Goal: Task Accomplishment & Management: Manage account settings

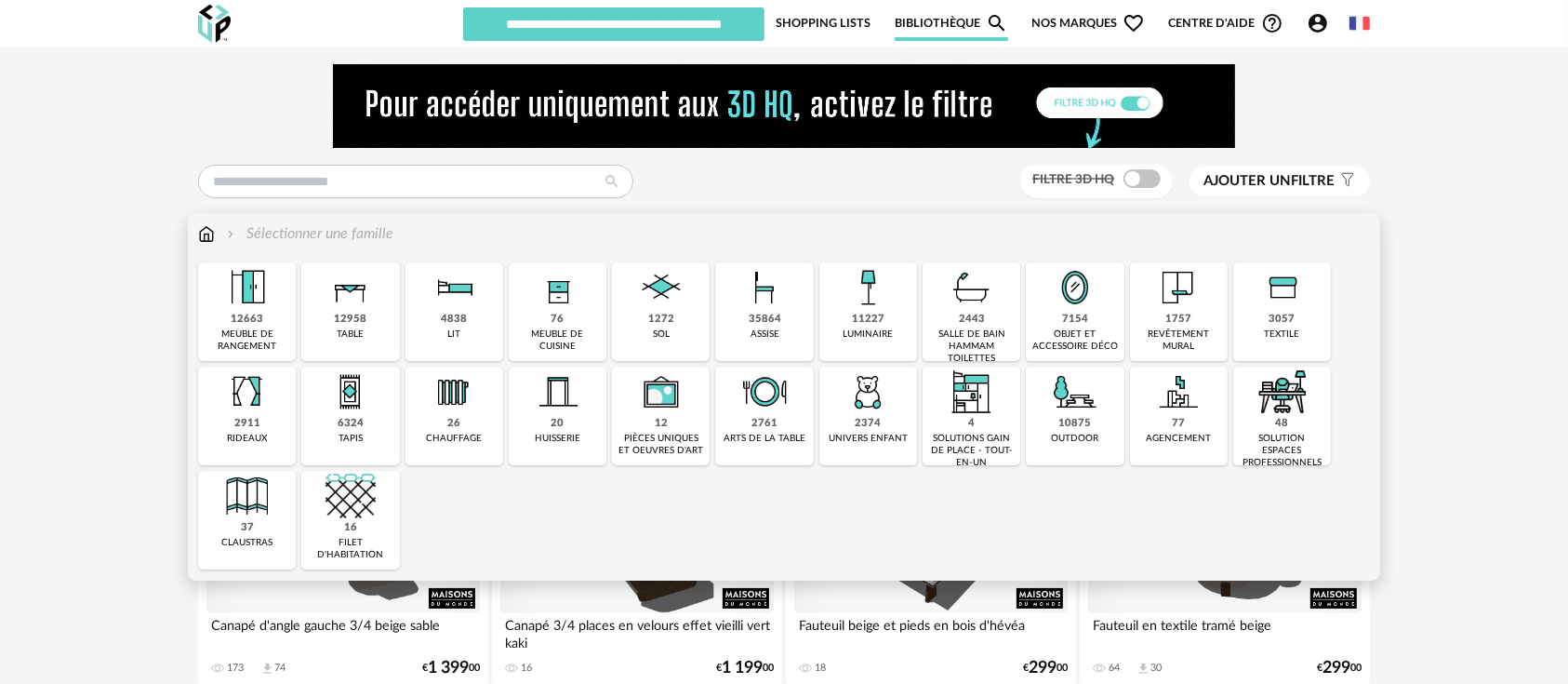
drag, startPoint x: 779, startPoint y: 322, endPoint x: 790, endPoint y: 316, distance: 12.5
click at [781, 322] on div "35864 assise" at bounding box center [764, 311] width 98 height 99
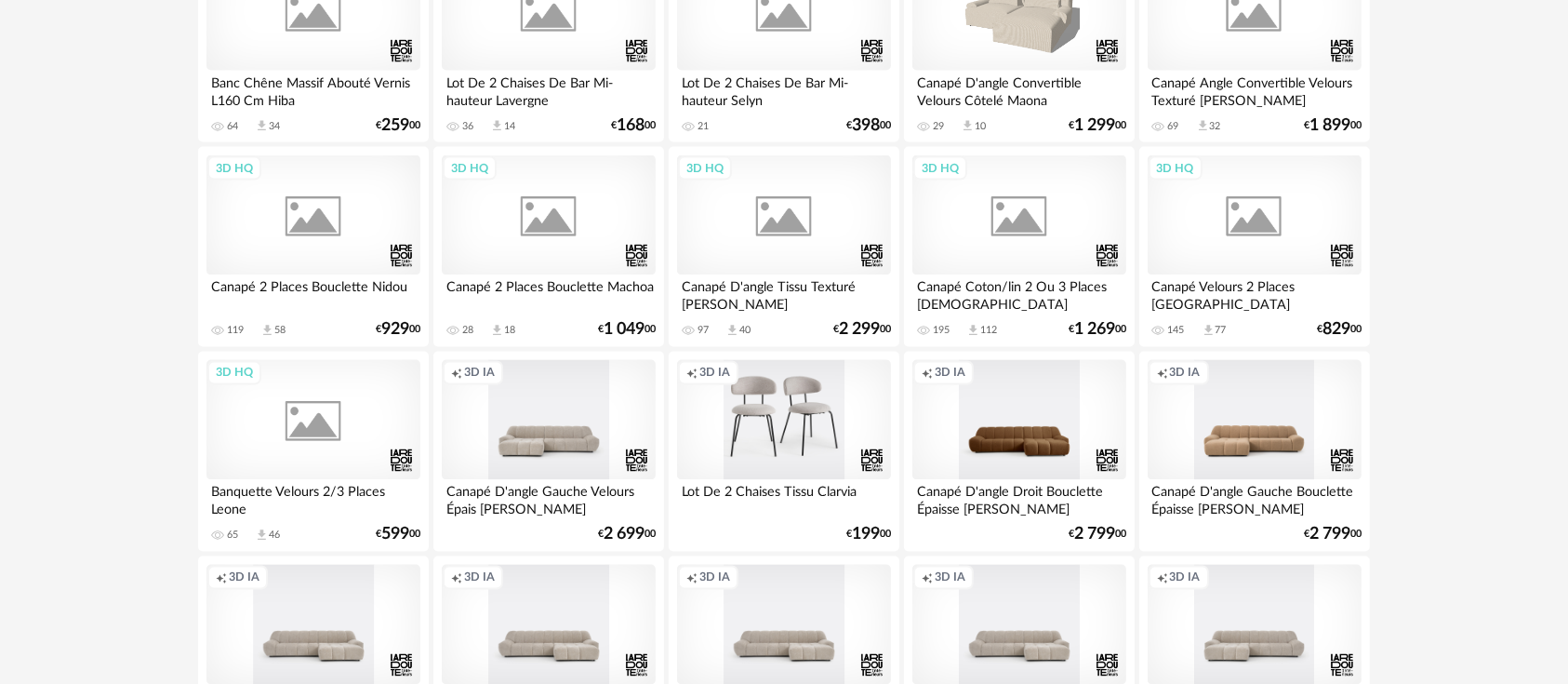
scroll to position [3891, 0]
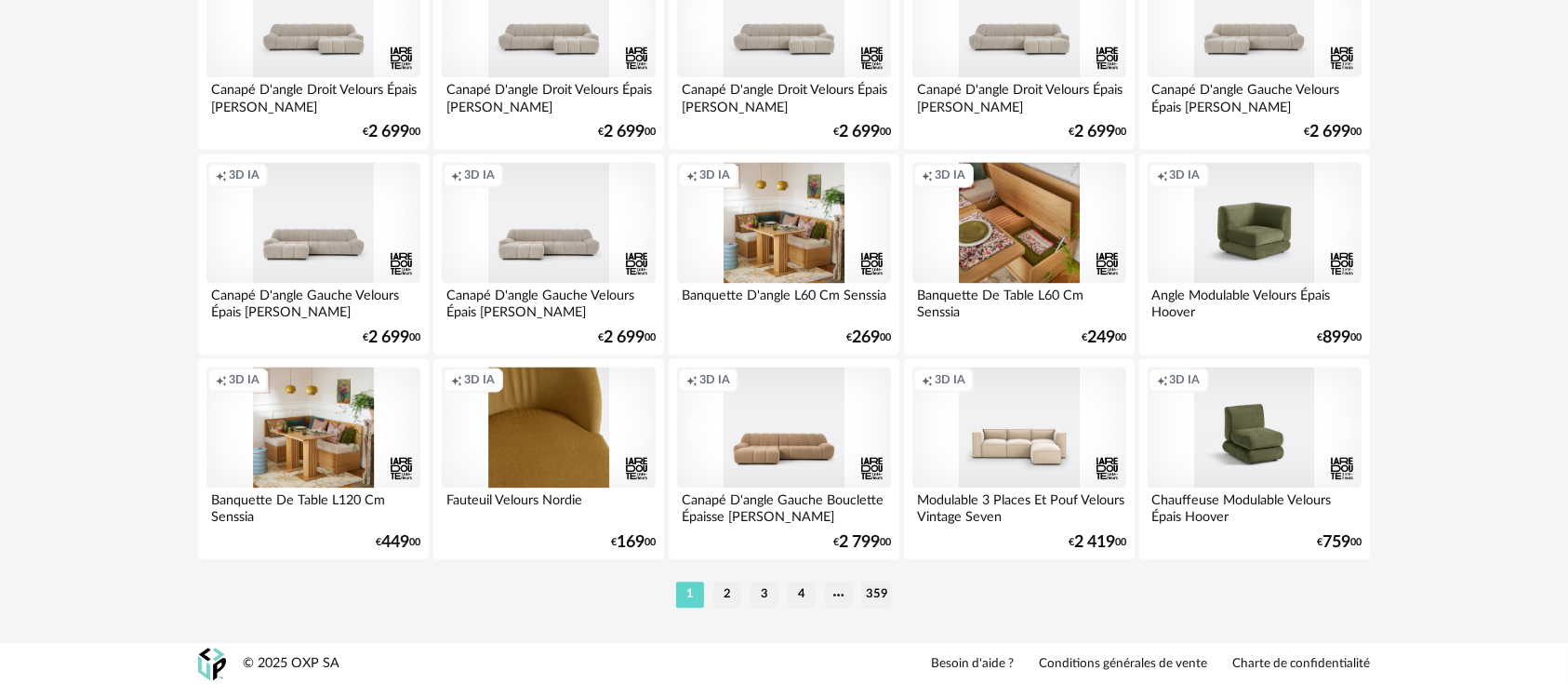
click at [997, 409] on div "Creation icon 3D IA" at bounding box center [1019, 427] width 214 height 121
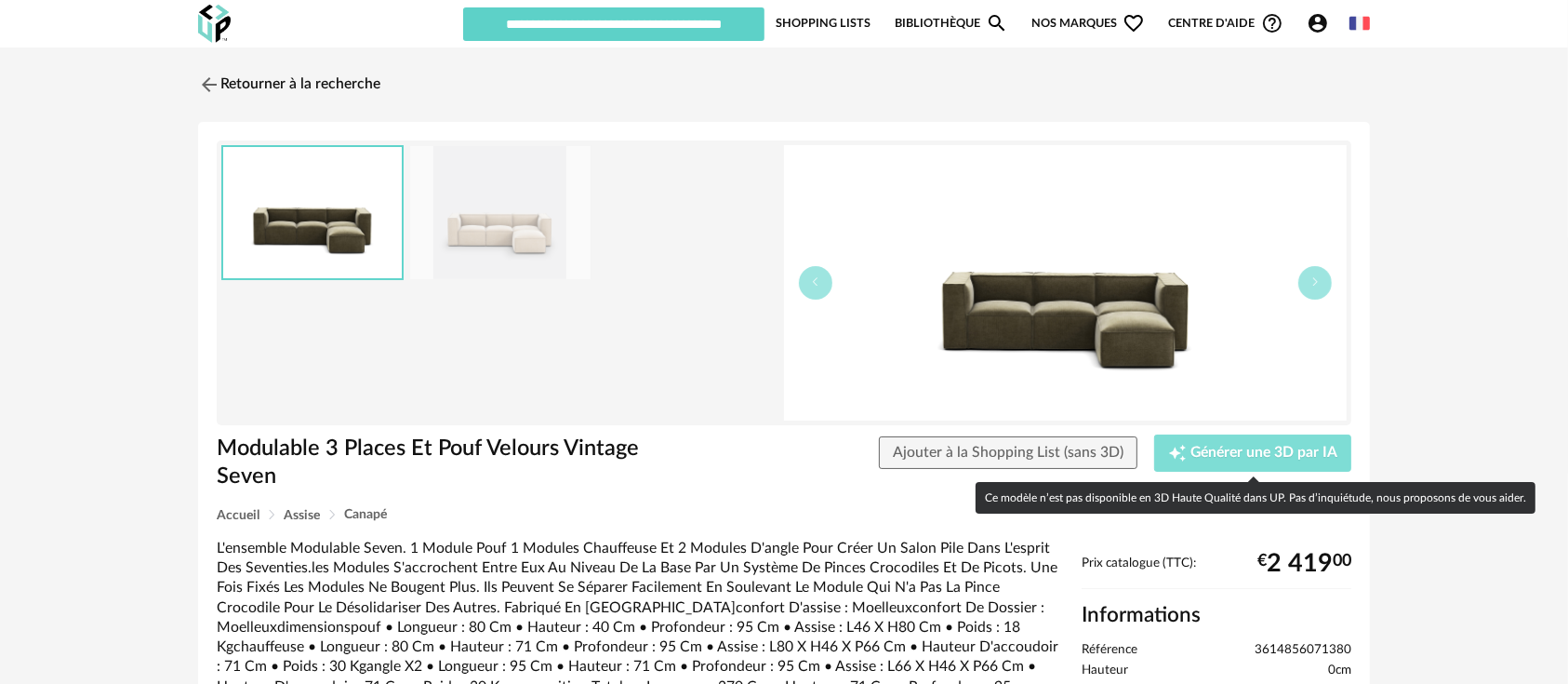
click at [1258, 447] on span "Générer une 3D par IA" at bounding box center [1263, 452] width 147 height 15
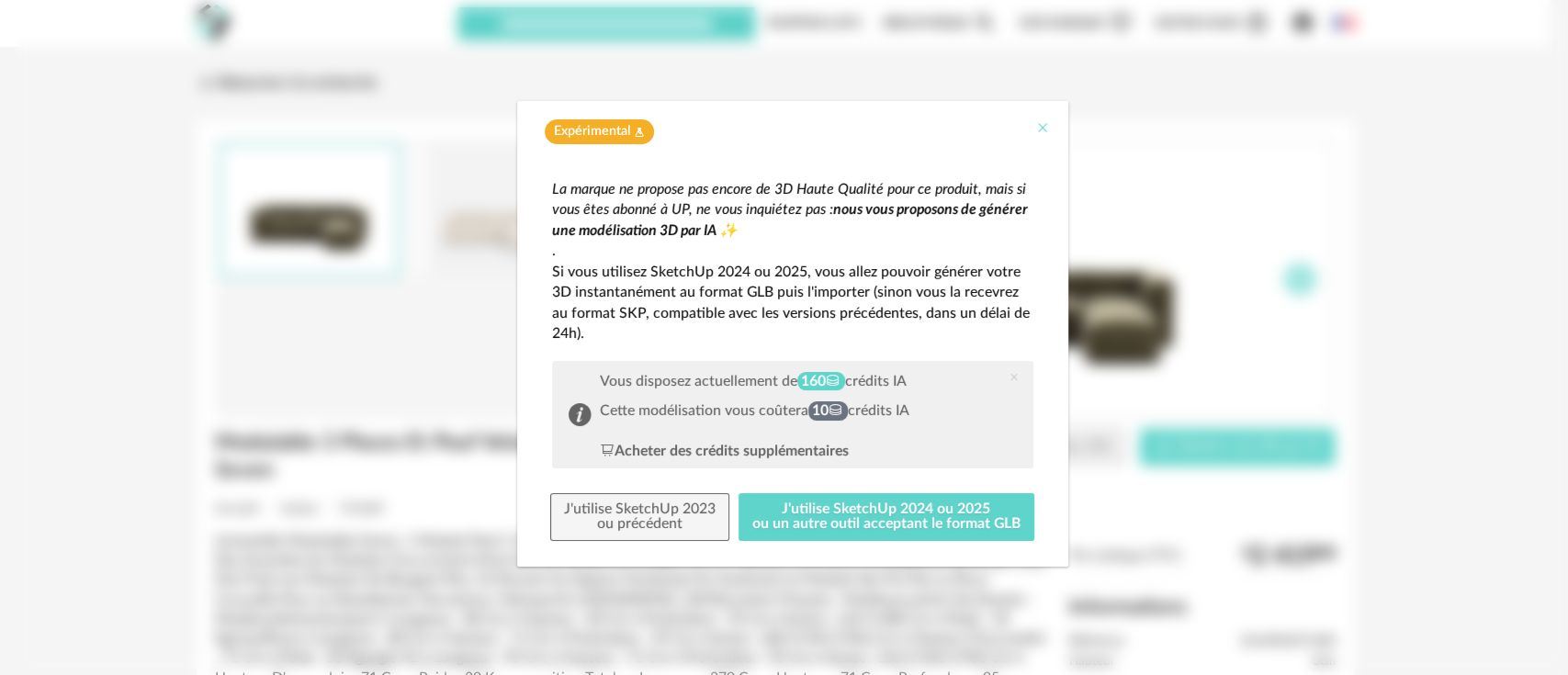
click at [1049, 127] on icon "Close" at bounding box center [1042, 127] width 15 height 15
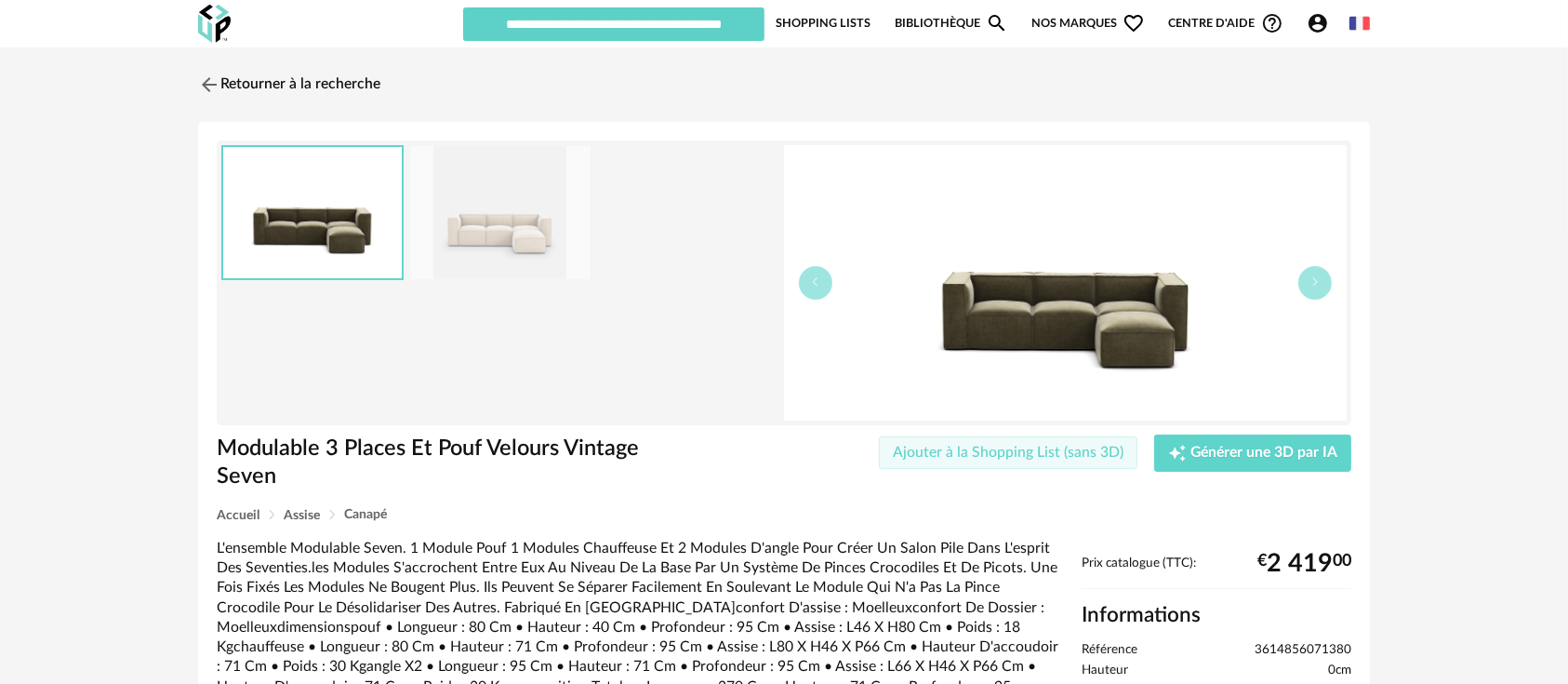
click at [1031, 460] on button "Ajouter à la Shopping List (sans 3D)" at bounding box center [1008, 453] width 258 height 34
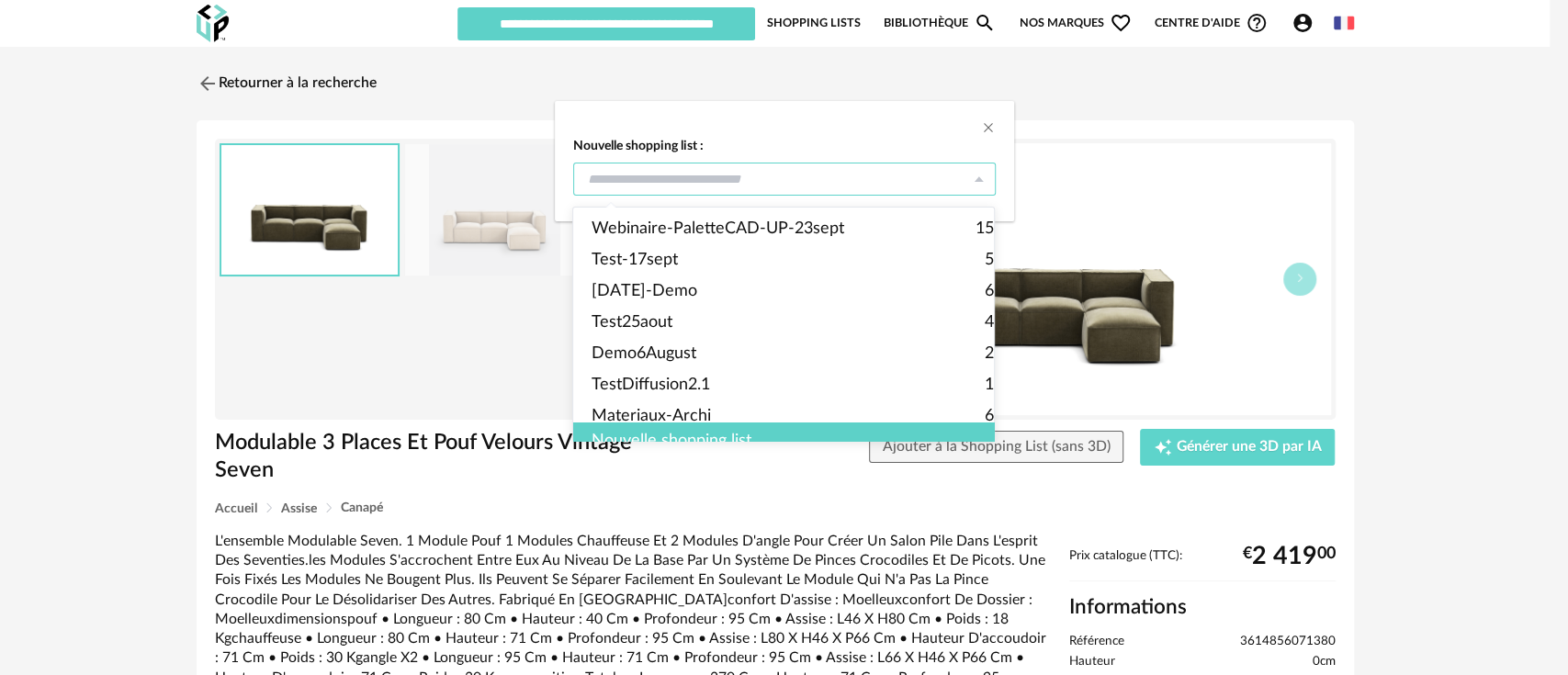
click at [655, 190] on input "dialog" at bounding box center [784, 179] width 422 height 33
click at [662, 253] on span "Test-17sept" at bounding box center [635, 260] width 87 height 31
type input "**********"
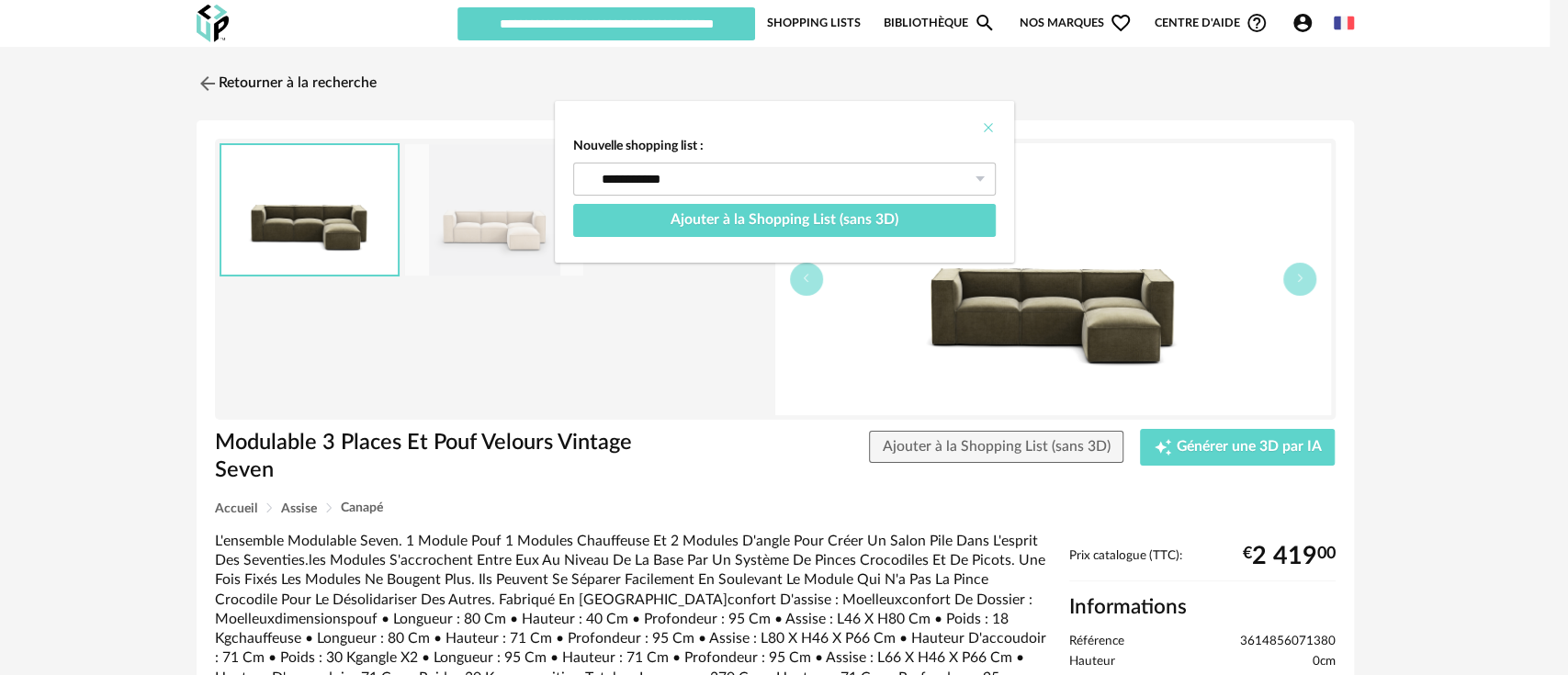
click at [991, 121] on icon "Close" at bounding box center [988, 127] width 15 height 15
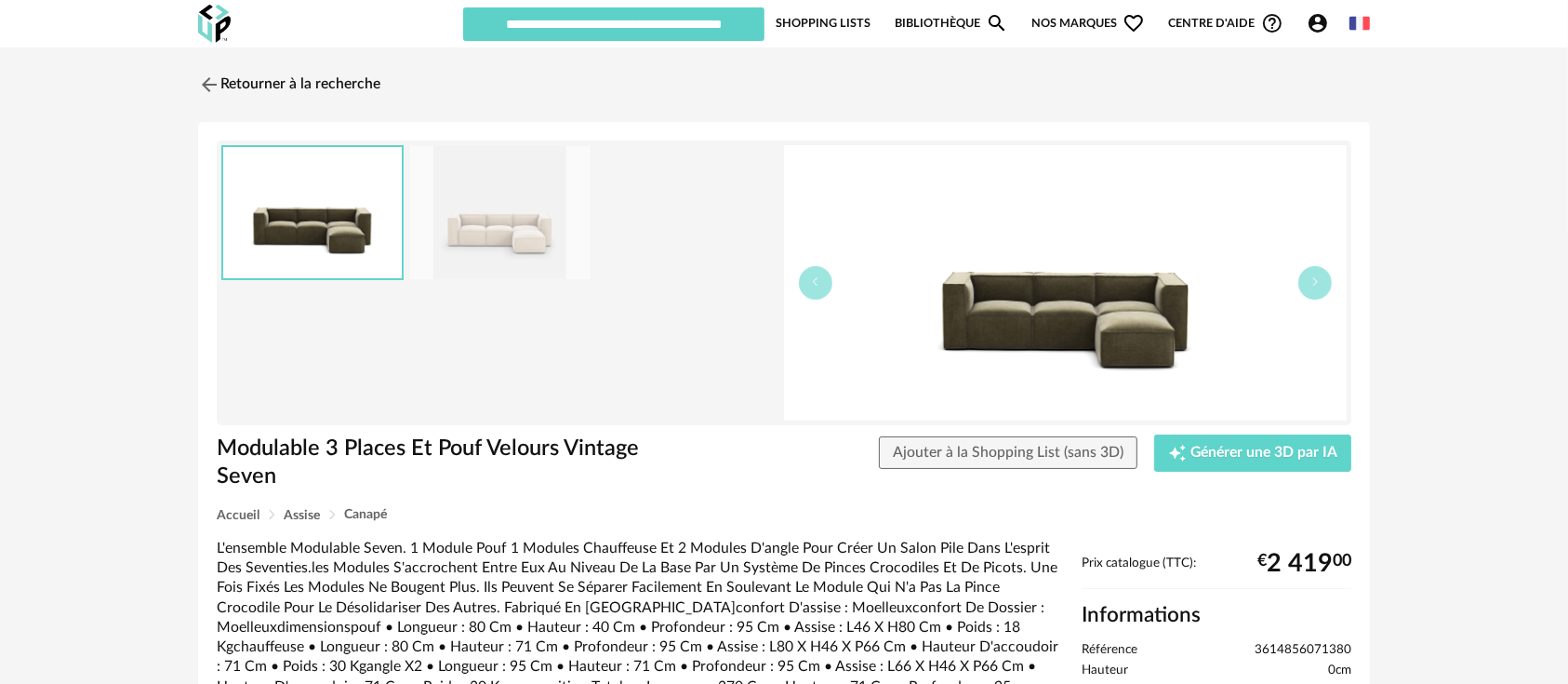
click at [481, 232] on img at bounding box center [500, 212] width 180 height 133
